Goal: Task Accomplishment & Management: Manage account settings

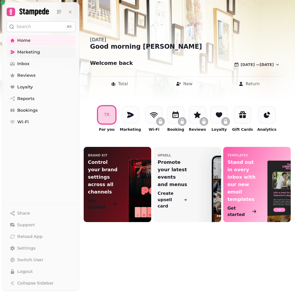
click at [26, 51] on span "Marketing" at bounding box center [28, 52] width 23 height 6
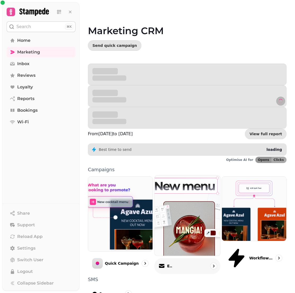
click at [192, 183] on img at bounding box center [187, 216] width 72 height 88
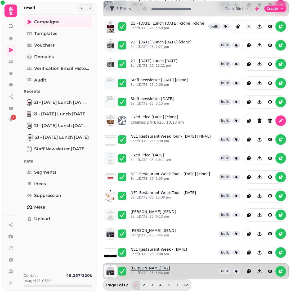
scroll to position [42, 0]
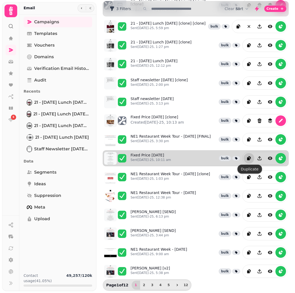
click at [248, 159] on icon "duplicate" at bounding box center [248, 158] width 3 height 3
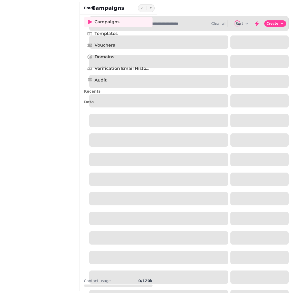
click at [134, 81] on div at bounding box center [158, 81] width 139 height 13
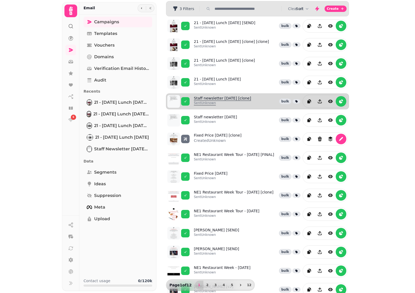
scroll to position [18, 0]
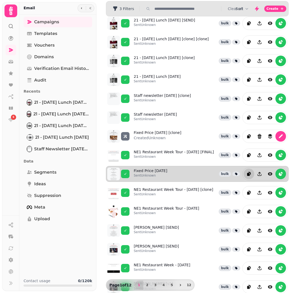
click at [250, 176] on icon "duplicate" at bounding box center [248, 174] width 3 height 3
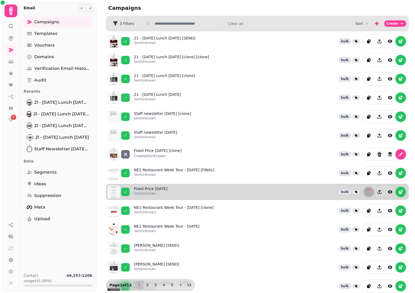
scroll to position [0, 0]
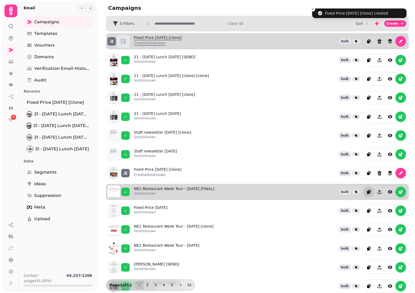
click at [178, 39] on link "Fixed Price 29th July [clone] Created Unknown" at bounding box center [158, 41] width 48 height 13
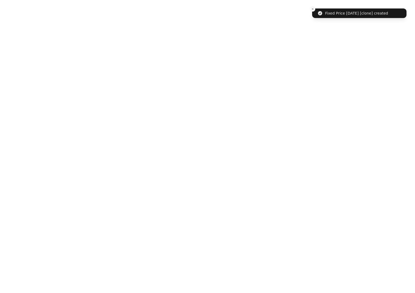
select select "**********"
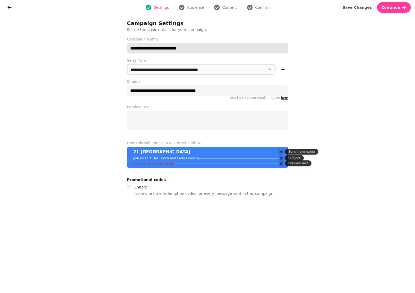
drag, startPoint x: 184, startPoint y: 48, endPoint x: 153, endPoint y: 49, distance: 31.0
type input "**********"
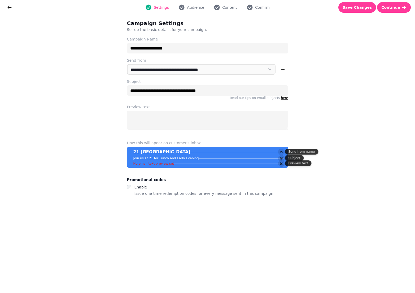
click at [295, 106] on div "**********" at bounding box center [207, 154] width 415 height 278
click at [295, 8] on span "Save Changes" at bounding box center [356, 8] width 29 height 4
click at [295, 12] on button "Continue" at bounding box center [394, 7] width 34 height 11
select select "**********"
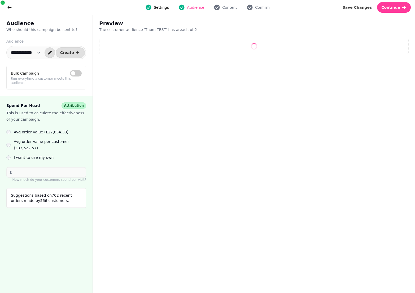
click at [230, 11] on div "Settings Audience Content Confirm" at bounding box center [207, 7] width 380 height 11
click at [229, 8] on span "Content" at bounding box center [229, 7] width 15 height 5
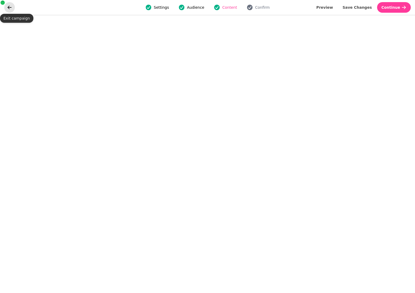
click at [9, 7] on icon "go back" at bounding box center [9, 7] width 5 height 5
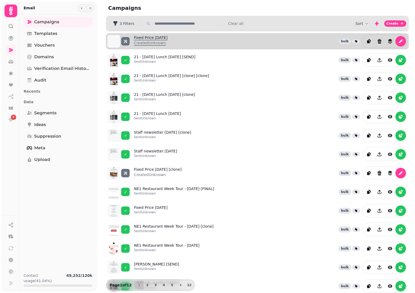
click at [152, 39] on link "Fixed Price [DATE] Created Unknown" at bounding box center [151, 41] width 34 height 13
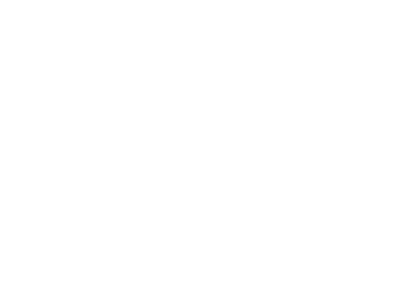
select select "**********"
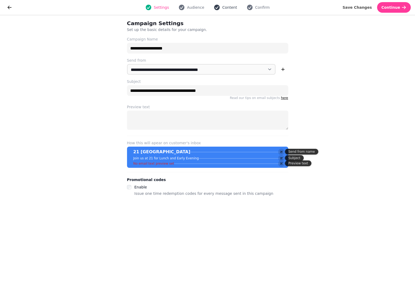
click at [230, 8] on span "Content" at bounding box center [229, 7] width 15 height 5
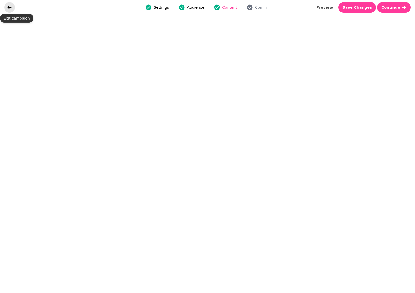
click at [14, 8] on button "go back" at bounding box center [9, 7] width 11 height 11
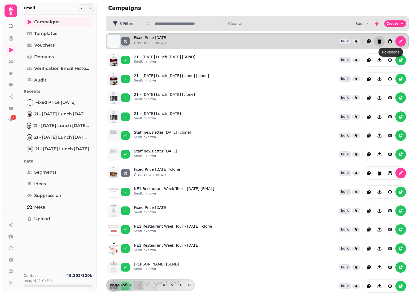
click at [376, 41] on button "Delete" at bounding box center [379, 41] width 11 height 11
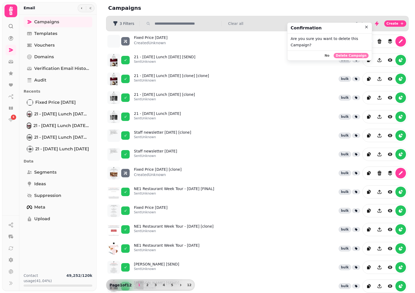
click at [355, 56] on span "Delete Campaign" at bounding box center [351, 55] width 31 height 3
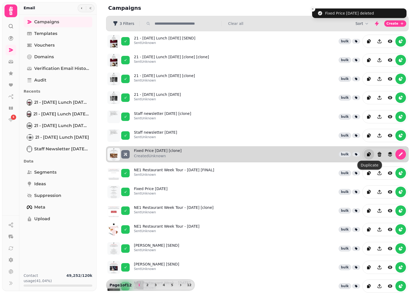
click at [369, 155] on icon "duplicate" at bounding box center [368, 154] width 3 height 3
